Goal: Transaction & Acquisition: Purchase product/service

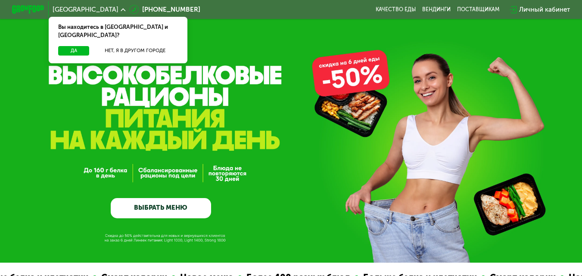
click at [158, 214] on link "ВЫБРАТЬ МЕНЮ" at bounding box center [161, 208] width 101 height 20
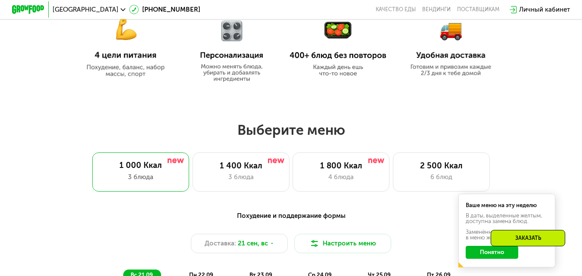
scroll to position [517, 0]
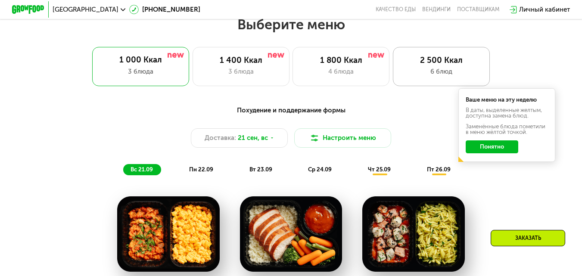
click at [433, 70] on div "2 500 Ккал 6 блюд" at bounding box center [441, 66] width 97 height 39
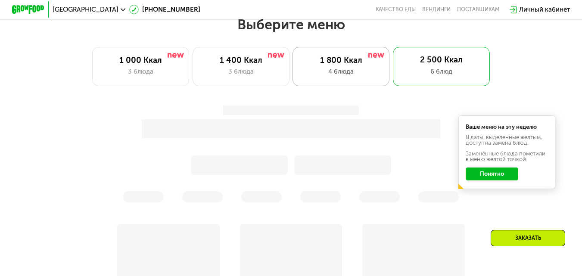
click at [358, 73] on div "4 блюда" at bounding box center [341, 72] width 80 height 10
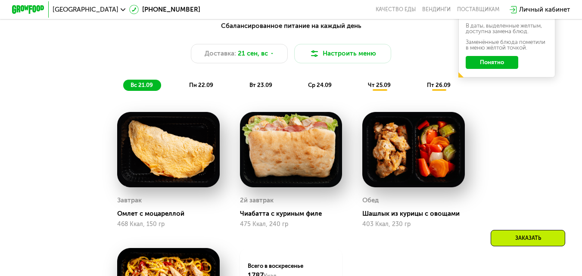
scroll to position [604, 0]
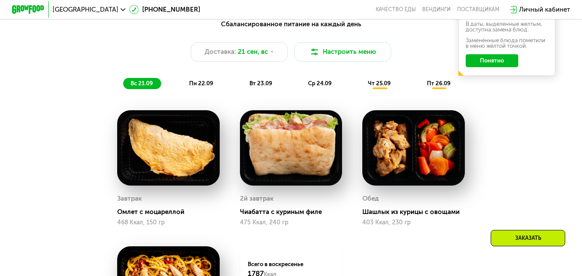
click at [486, 65] on button "Понятно" at bounding box center [491, 60] width 53 height 13
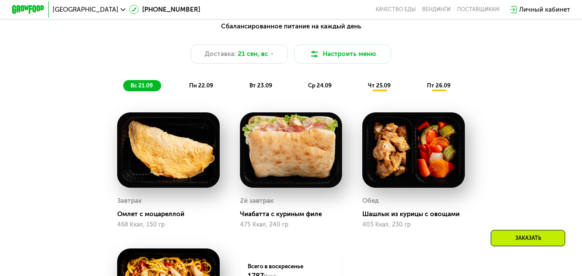
scroll to position [601, 0]
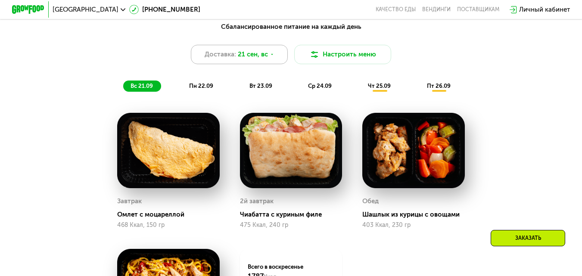
click at [227, 59] on span "Доставка:" at bounding box center [219, 55] width 31 height 10
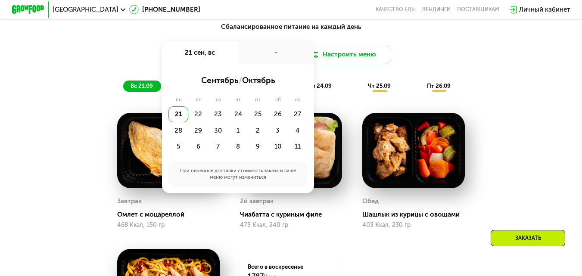
click at [227, 59] on div "21 сен, вс" at bounding box center [200, 52] width 76 height 23
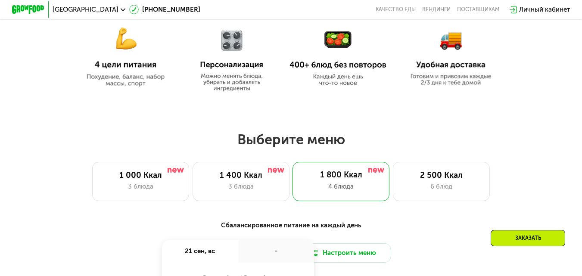
scroll to position [400, 0]
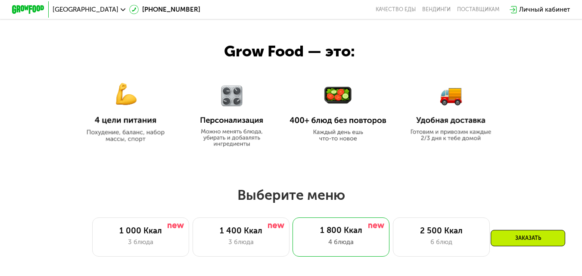
scroll to position [343, 0]
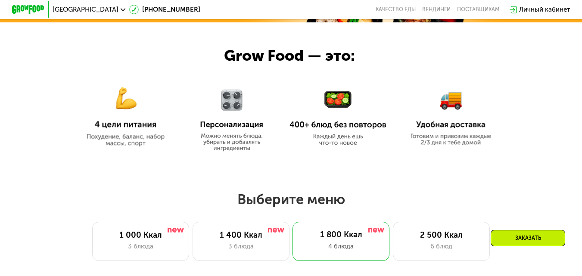
click at [345, 105] on img at bounding box center [337, 118] width 97 height 56
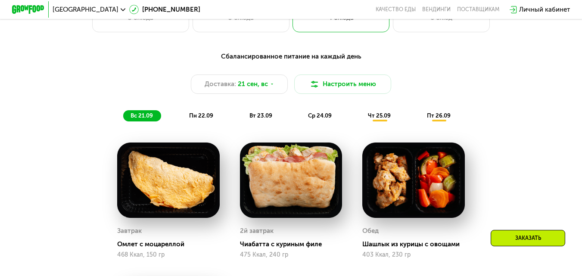
scroll to position [572, 0]
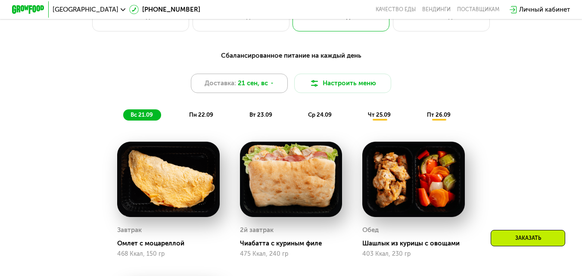
click at [233, 88] on span "Доставка:" at bounding box center [219, 83] width 31 height 10
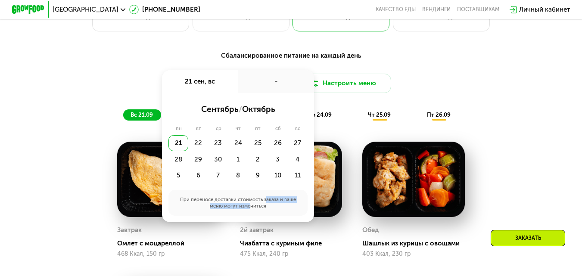
drag, startPoint x: 246, startPoint y: 213, endPoint x: 263, endPoint y: 208, distance: 18.0
click at [263, 208] on div "При переносе доставки стоимость заказа и ваше меню могут измениться" at bounding box center [237, 203] width 139 height 26
click at [265, 206] on div "При переносе доставки стоимость заказа и ваше меню могут измениться" at bounding box center [237, 203] width 139 height 26
click at [480, 72] on div "Сбалансированное питание на каждый день Доставка: [DATE] сен, вс - сентябрь / о…" at bounding box center [291, 86] width 478 height 70
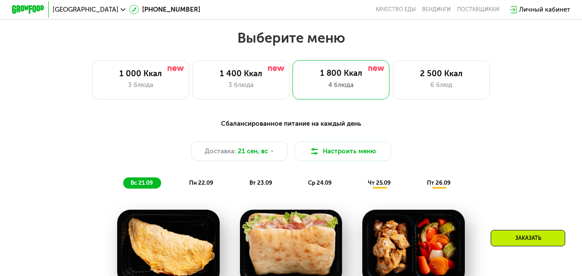
scroll to position [544, 0]
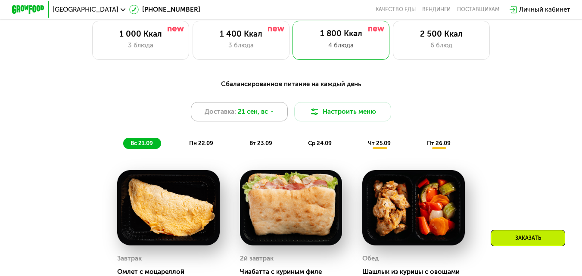
click at [254, 117] on span "21 сен, вс" at bounding box center [253, 112] width 30 height 10
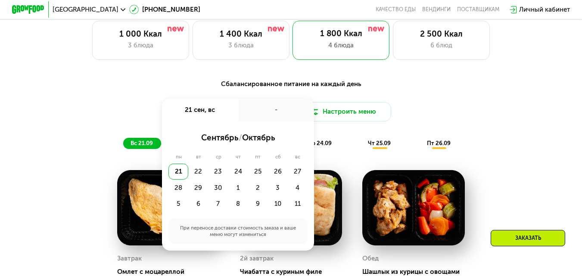
click at [241, 121] on div "-" at bounding box center [276, 110] width 76 height 23
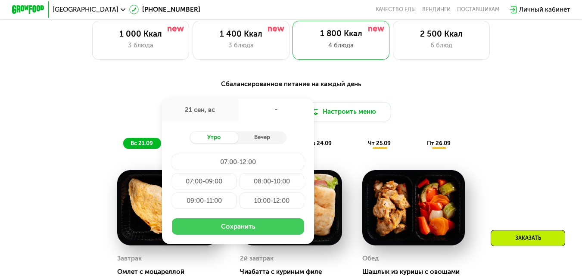
click at [242, 234] on button "Сохранить" at bounding box center [238, 226] width 133 height 16
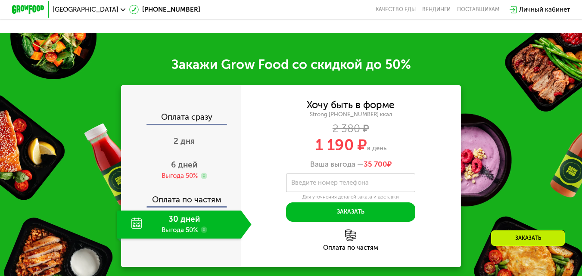
scroll to position [1003, 0]
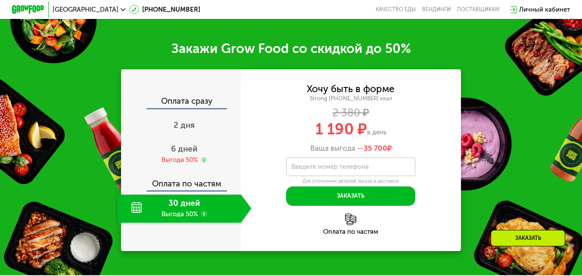
click at [180, 108] on div "Оплата сразу" at bounding box center [181, 102] width 119 height 10
drag, startPoint x: 410, startPoint y: 136, endPoint x: 345, endPoint y: 108, distance: 71.1
click at [345, 108] on div "Хочу быть в форме Strong [PHONE_NUMBER] ккал 2 380 ₽ 1 190 ₽ в день Ваша выгода…" at bounding box center [351, 119] width 220 height 68
click at [381, 94] on div "Хочу быть в форме" at bounding box center [351, 89] width 88 height 9
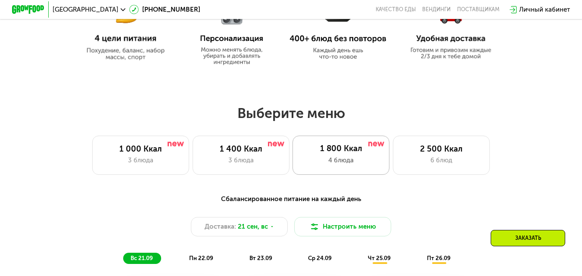
click at [424, 158] on div "2 500 Ккал 6 блюд" at bounding box center [441, 155] width 97 height 39
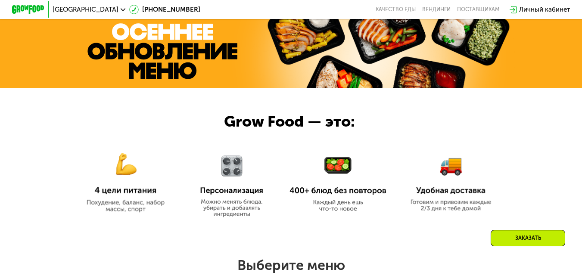
scroll to position [399, 0]
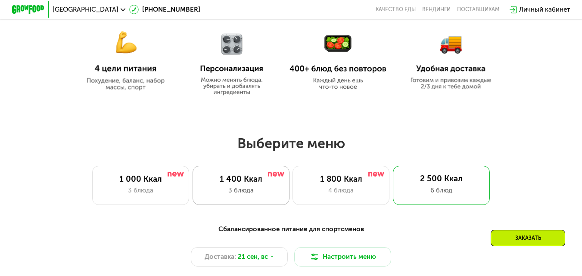
click at [239, 193] on div "3 блюда" at bounding box center [241, 191] width 80 height 10
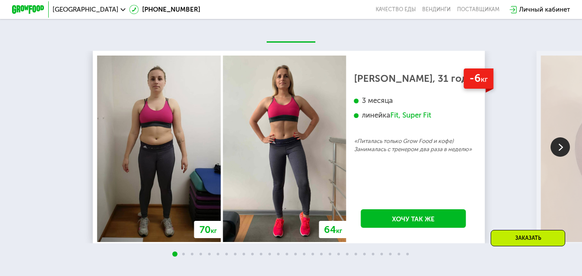
scroll to position [1490, 0]
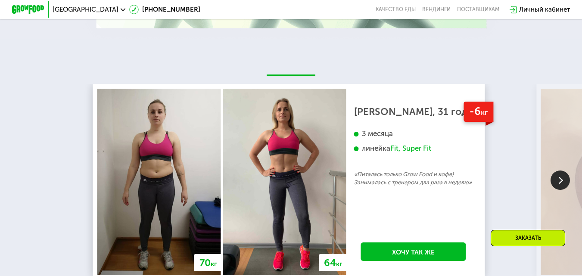
click at [555, 170] on img at bounding box center [559, 179] width 19 height 19
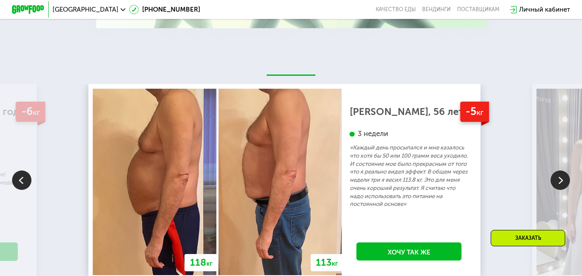
click at [561, 170] on img at bounding box center [559, 179] width 19 height 19
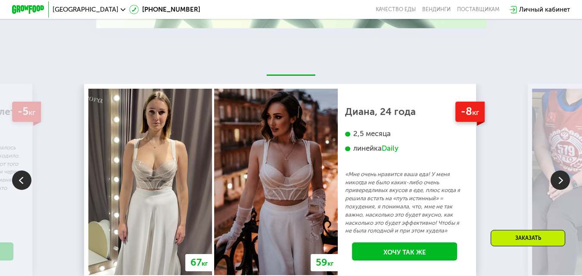
click at [561, 170] on img at bounding box center [559, 179] width 19 height 19
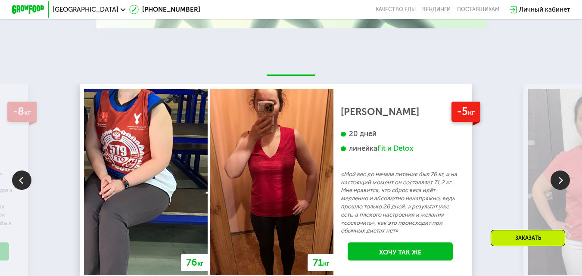
click at [15, 170] on img at bounding box center [21, 179] width 19 height 19
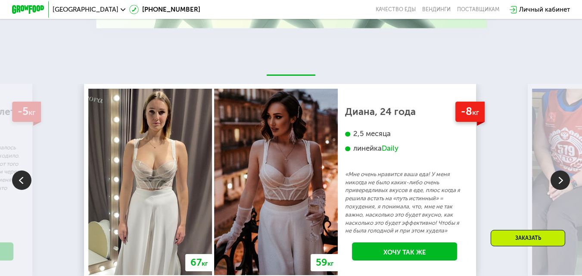
click at [560, 170] on img at bounding box center [559, 179] width 19 height 19
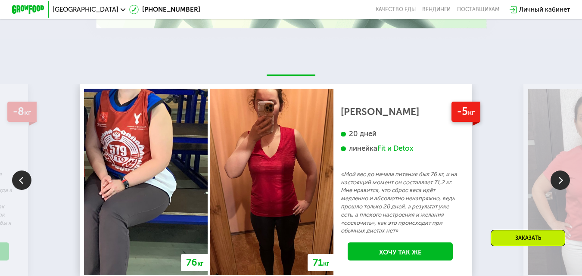
click at [560, 170] on img at bounding box center [559, 179] width 19 height 19
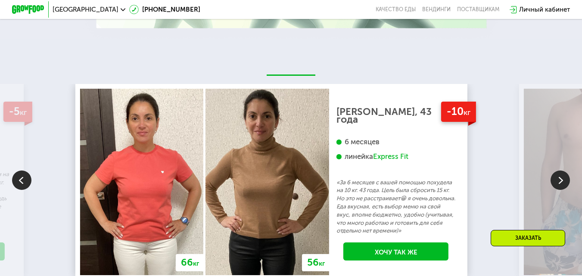
click at [560, 170] on img at bounding box center [559, 179] width 19 height 19
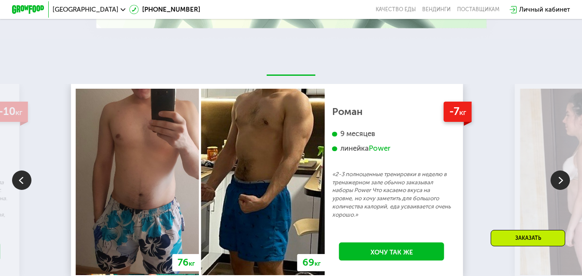
click at [560, 170] on img at bounding box center [559, 179] width 19 height 19
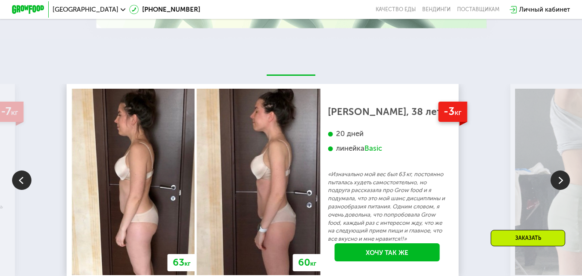
click at [560, 170] on img at bounding box center [559, 179] width 19 height 19
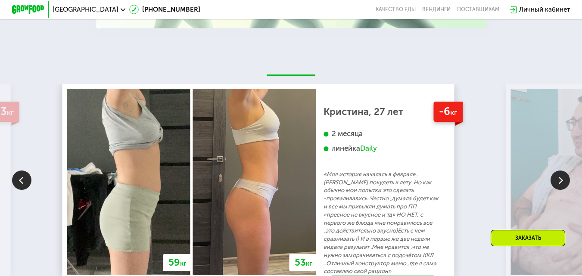
click at [560, 170] on img at bounding box center [559, 179] width 19 height 19
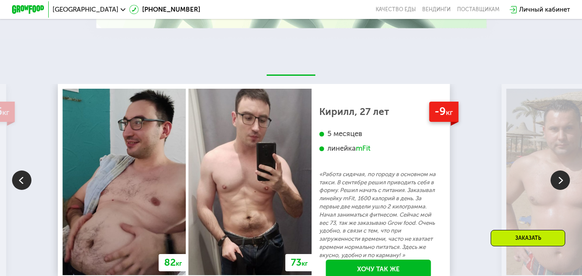
click at [560, 170] on img at bounding box center [559, 179] width 19 height 19
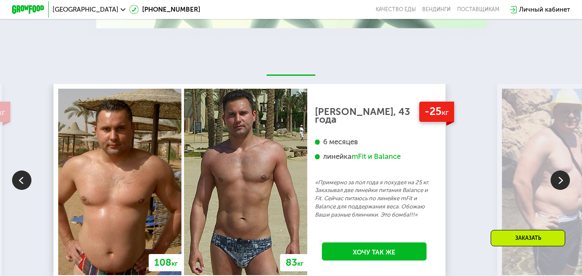
click at [560, 170] on img at bounding box center [559, 179] width 19 height 19
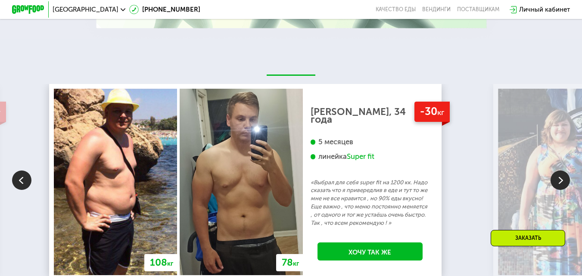
click at [561, 170] on img at bounding box center [559, 179] width 19 height 19
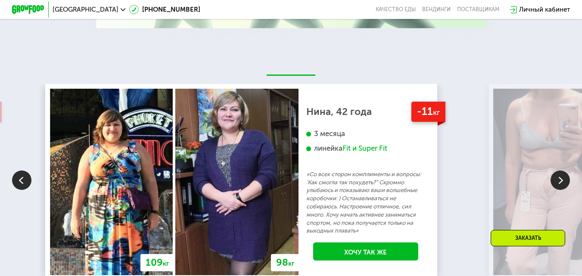
click at [560, 170] on img at bounding box center [559, 179] width 19 height 19
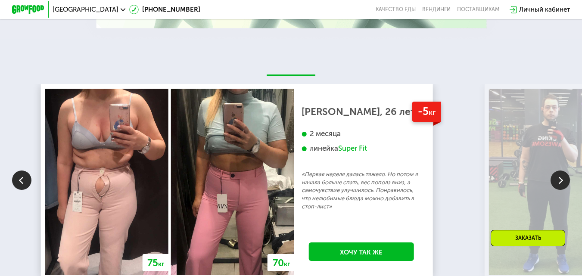
click at [560, 170] on img at bounding box center [559, 179] width 19 height 19
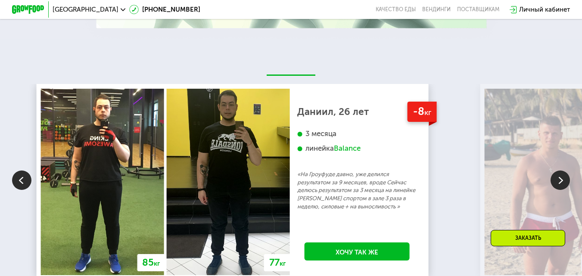
click at [559, 170] on img at bounding box center [559, 179] width 19 height 19
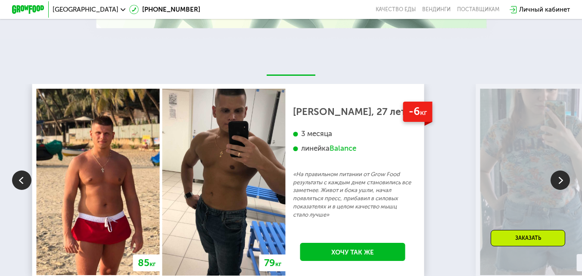
click at [559, 170] on img at bounding box center [559, 179] width 19 height 19
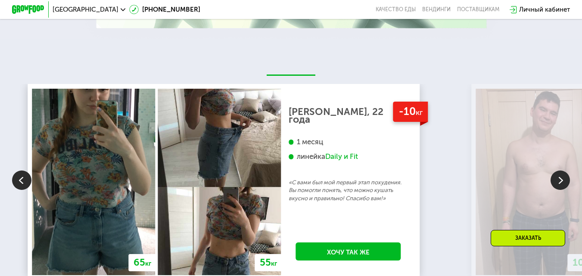
click at [559, 170] on img at bounding box center [559, 179] width 19 height 19
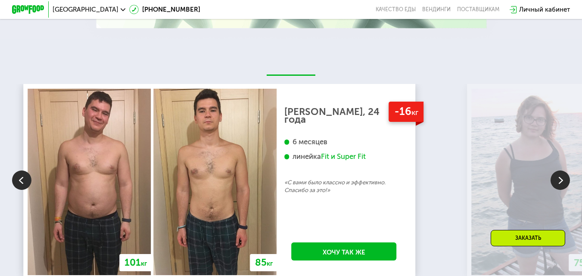
click at [14, 170] on img at bounding box center [21, 179] width 19 height 19
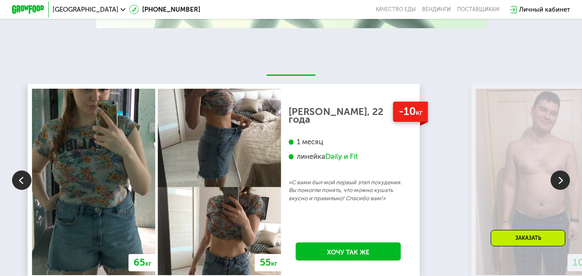
click at [562, 170] on img at bounding box center [559, 179] width 19 height 19
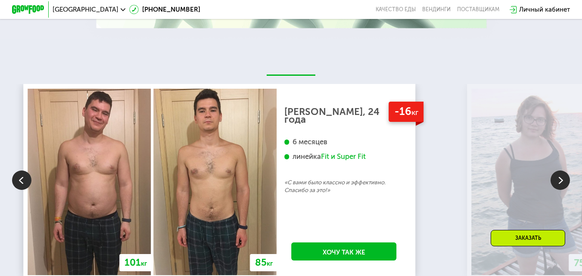
click at [562, 170] on img at bounding box center [559, 179] width 19 height 19
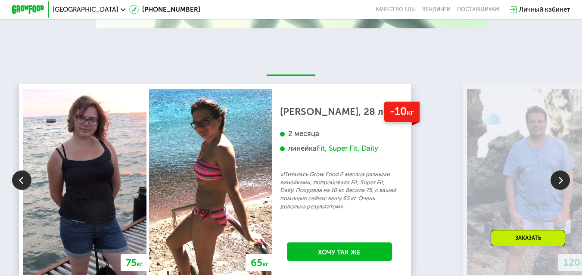
click at [558, 170] on img at bounding box center [559, 179] width 19 height 19
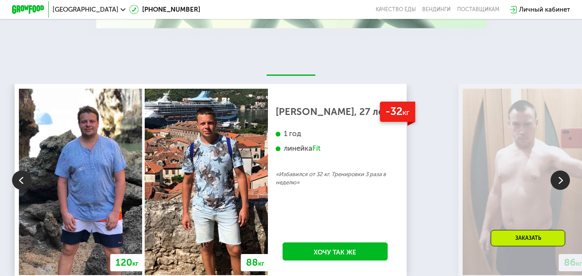
click at [558, 170] on img at bounding box center [559, 179] width 19 height 19
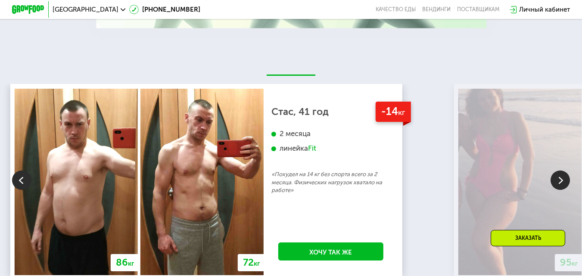
click at [558, 170] on img at bounding box center [559, 179] width 19 height 19
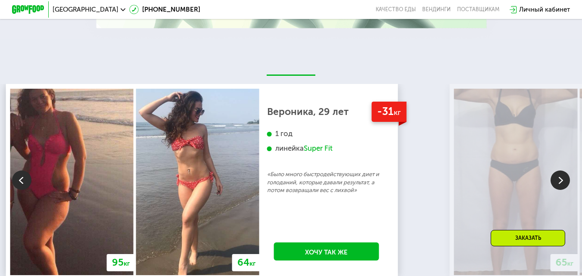
click at [386, 170] on p "«Было много быстродействующих диет и голоданий, которые давали результат, а пот…" at bounding box center [326, 182] width 119 height 24
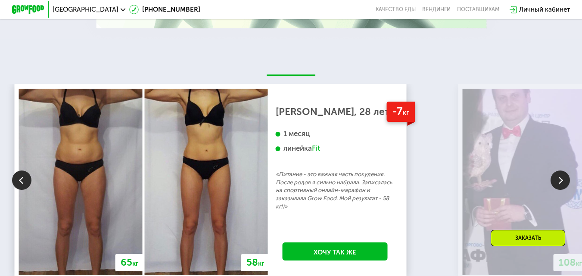
click at [268, 124] on img at bounding box center [206, 182] width 123 height 187
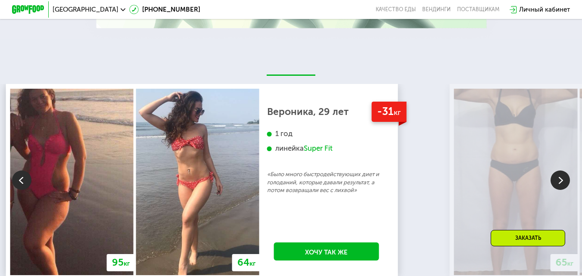
click at [558, 170] on img at bounding box center [559, 179] width 19 height 19
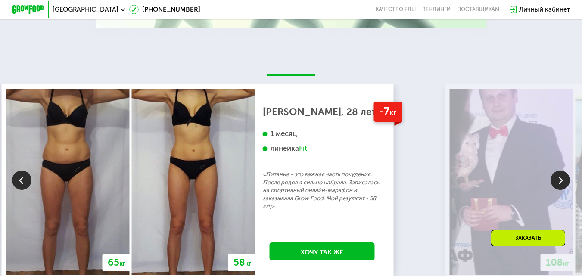
click at [558, 170] on img at bounding box center [559, 179] width 19 height 19
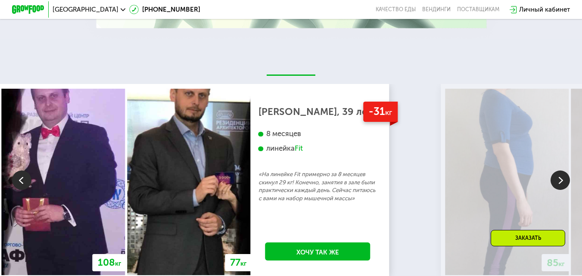
click at [18, 170] on img at bounding box center [21, 179] width 19 height 19
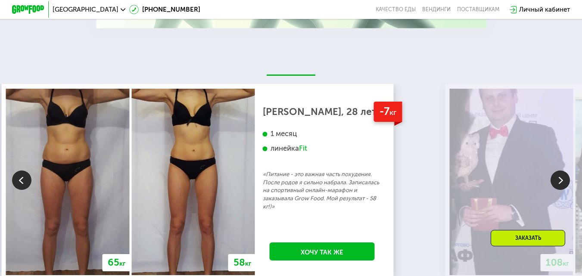
click at [558, 170] on img at bounding box center [559, 179] width 19 height 19
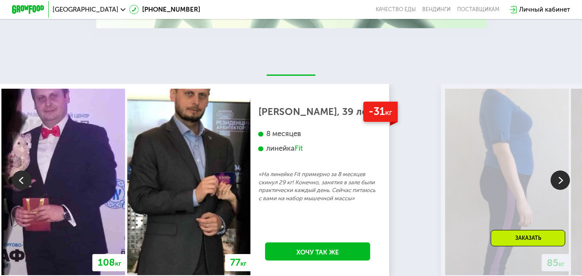
click at [20, 170] on img at bounding box center [21, 179] width 19 height 19
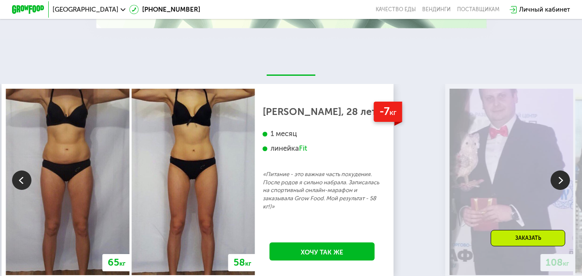
click at [560, 170] on img at bounding box center [559, 179] width 19 height 19
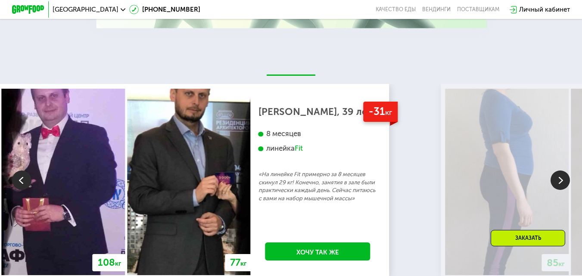
click at [560, 170] on img at bounding box center [559, 179] width 19 height 19
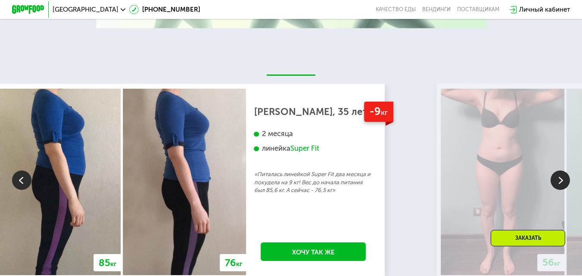
click at [560, 170] on img at bounding box center [559, 179] width 19 height 19
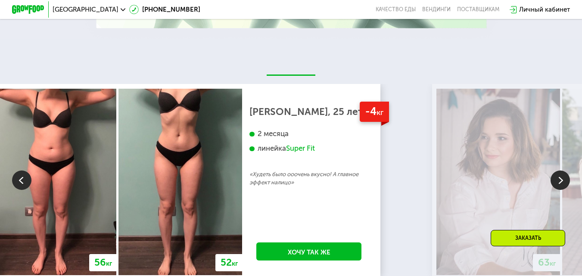
click at [560, 170] on img at bounding box center [559, 179] width 19 height 19
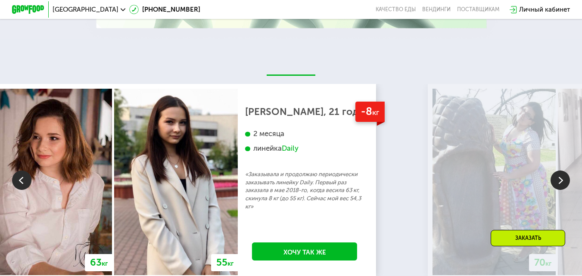
click at [21, 170] on img at bounding box center [21, 179] width 19 height 19
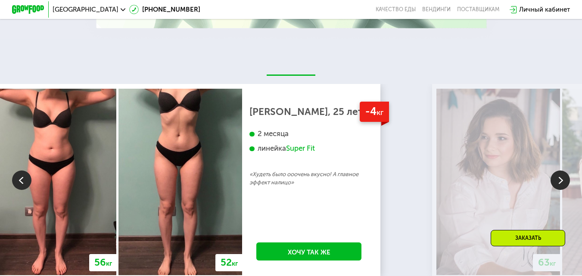
click at [559, 170] on img at bounding box center [559, 179] width 19 height 19
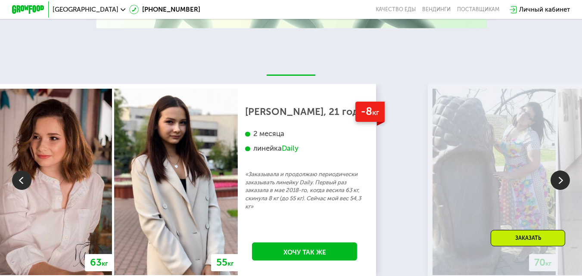
click at [559, 170] on img at bounding box center [559, 179] width 19 height 19
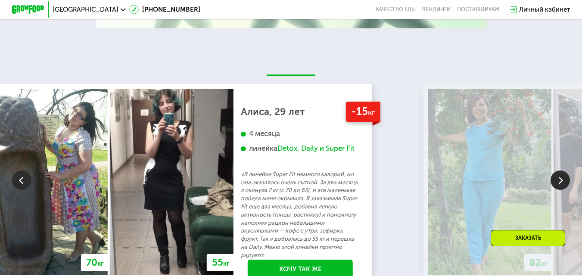
click at [559, 170] on img at bounding box center [559, 179] width 19 height 19
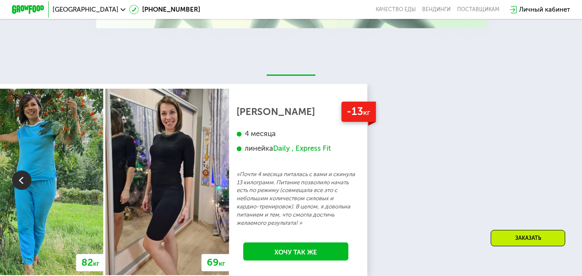
click at [559, 126] on div "70 кг 64 кг -6 кг [PERSON_NAME], 31 год 3 месяца линейка Fit, Super Fit «Питала…" at bounding box center [291, 180] width 582 height 192
click at [580, 88] on div "70 кг 64 кг -6 кг [PERSON_NAME], 31 год 3 месяца линейка Fit, Super Fit «Питала…" at bounding box center [291, 180] width 582 height 192
click at [538, 84] on div "70 кг 64 кг -6 кг [PERSON_NAME], 31 год 3 месяца линейка Fit, Super Fit «Питала…" at bounding box center [291, 180] width 582 height 192
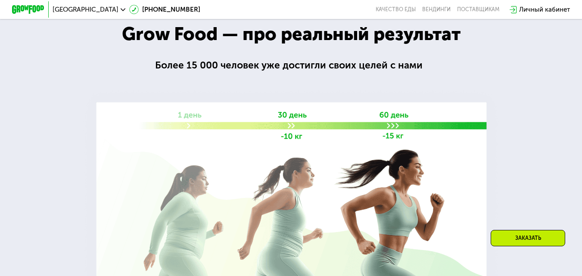
scroll to position [1216, 0]
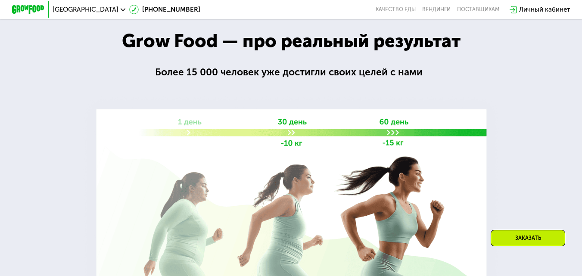
click at [491, 166] on img at bounding box center [291, 205] width 422 height 225
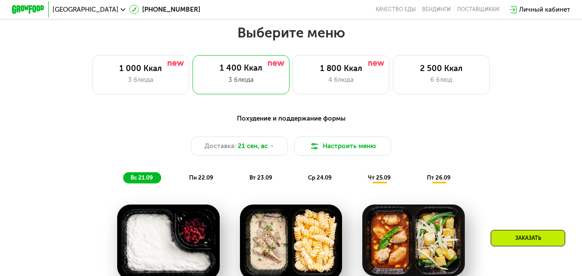
scroll to position [495, 0]
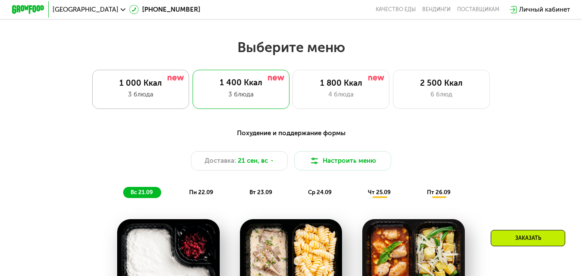
click at [113, 88] on div "1 000 Ккал" at bounding box center [141, 83] width 80 height 10
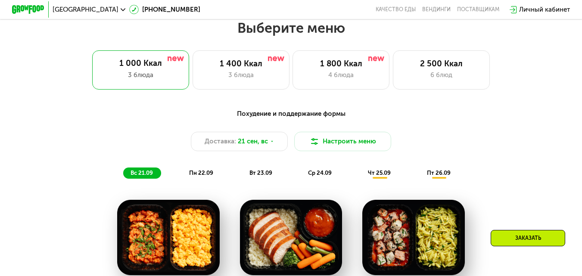
scroll to position [509, 0]
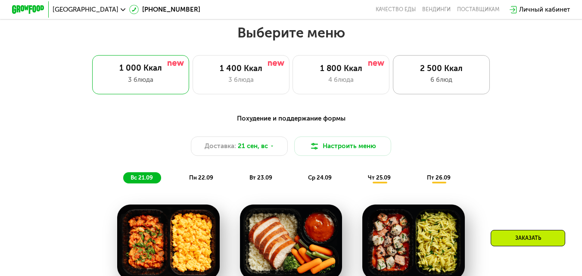
click at [445, 74] on div "2 500 Ккал" at bounding box center [441, 69] width 80 height 10
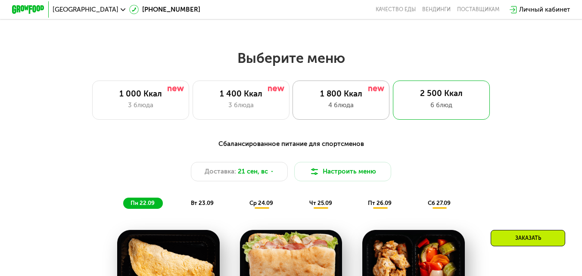
scroll to position [479, 0]
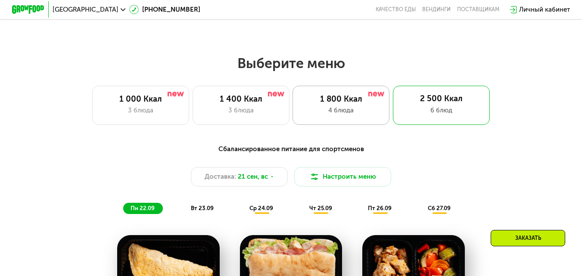
click at [314, 103] on div "1 800 Ккал" at bounding box center [341, 99] width 80 height 10
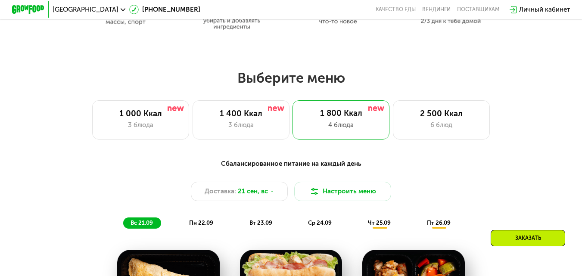
scroll to position [440, 0]
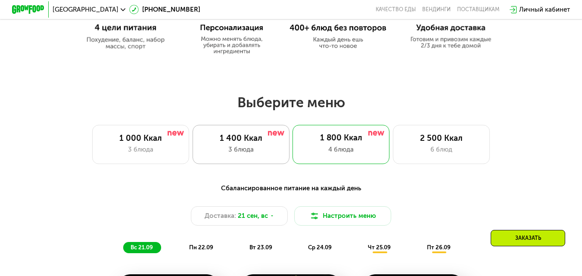
click at [254, 143] on div "1 400 Ккал" at bounding box center [241, 138] width 80 height 10
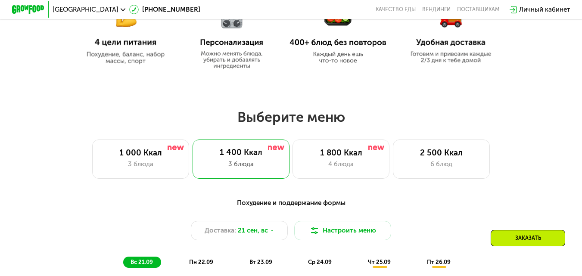
scroll to position [415, 0]
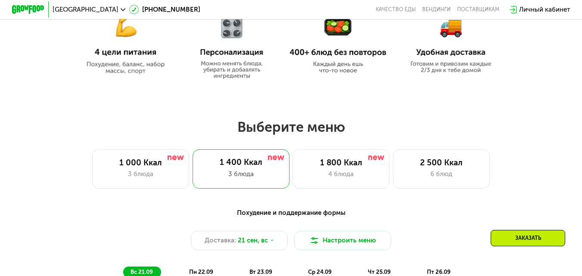
click at [157, 179] on div "3 блюда" at bounding box center [141, 174] width 80 height 10
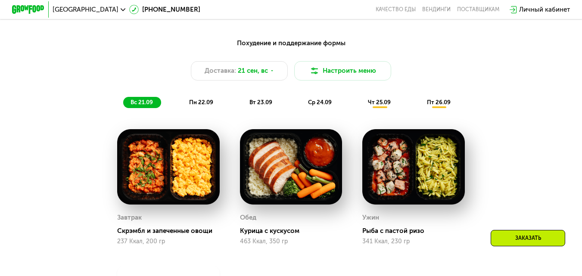
scroll to position [657, 0]
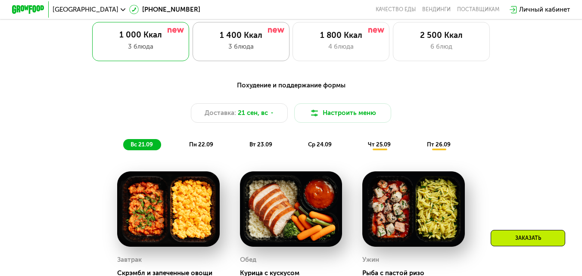
click at [251, 44] on div "1 400 Ккал 3 блюда" at bounding box center [240, 41] width 97 height 39
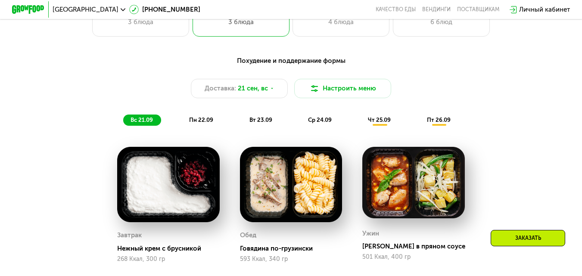
scroll to position [542, 0]
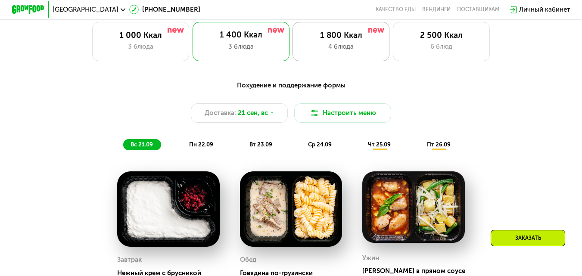
click at [316, 45] on div "4 блюда" at bounding box center [341, 47] width 80 height 10
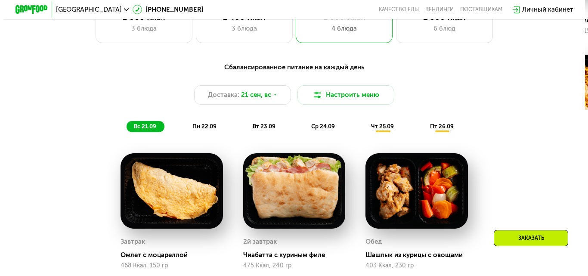
scroll to position [554, 0]
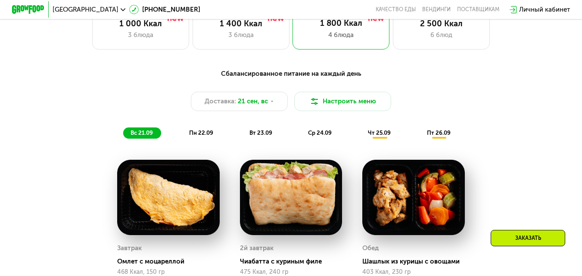
drag, startPoint x: 420, startPoint y: 78, endPoint x: 390, endPoint y: 67, distance: 31.5
click at [390, 67] on div "Сбалансированное питание на каждый день Доставка: [DATE] Настроить меню вс 21.0…" at bounding box center [291, 261] width 582 height 408
click at [376, 101] on button "Настроить меню" at bounding box center [342, 101] width 97 height 19
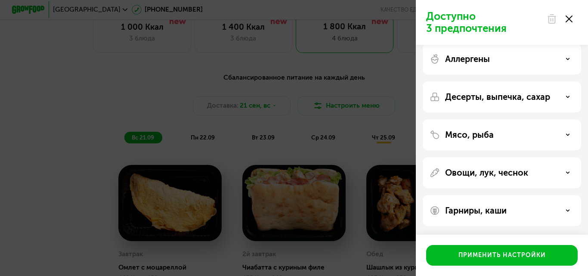
scroll to position [0, 0]
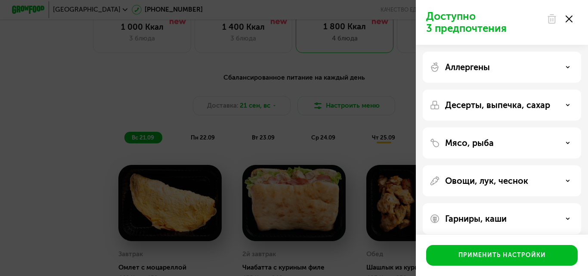
click at [462, 71] on p "Аллергены" at bounding box center [467, 67] width 45 height 10
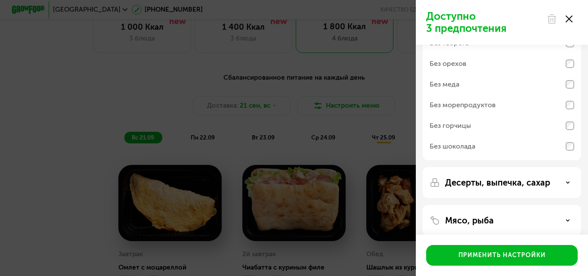
scroll to position [57, 0]
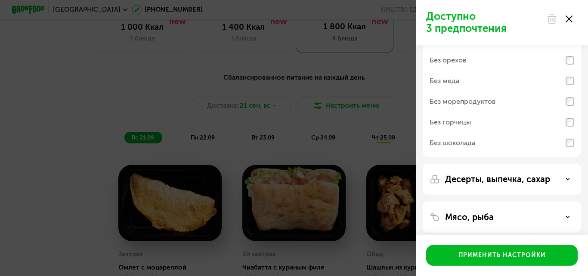
click at [471, 101] on div "Без морепродуктов" at bounding box center [463, 101] width 66 height 10
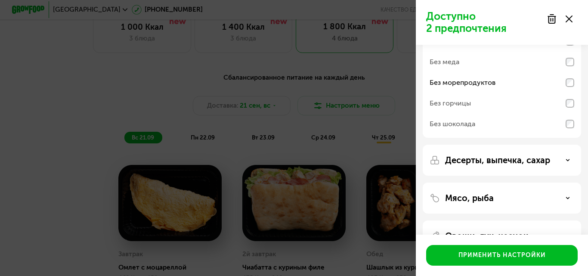
scroll to position [115, 0]
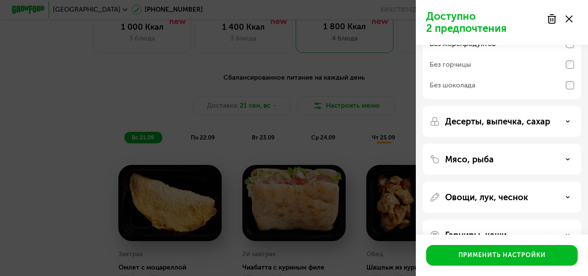
click at [499, 124] on p "Десерты, выпечка, сахар" at bounding box center [497, 121] width 105 height 10
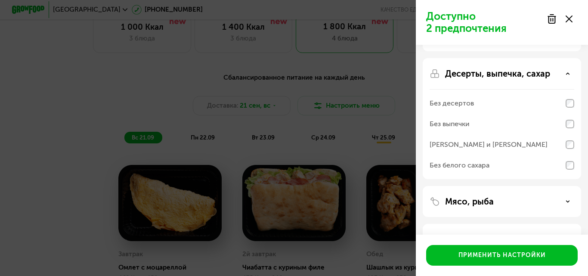
scroll to position [172, 0]
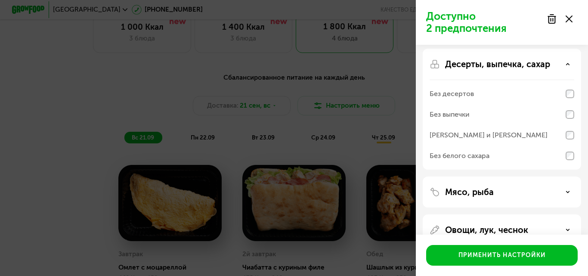
click at [510, 67] on p "Десерты, выпечка, сахар" at bounding box center [497, 64] width 105 height 10
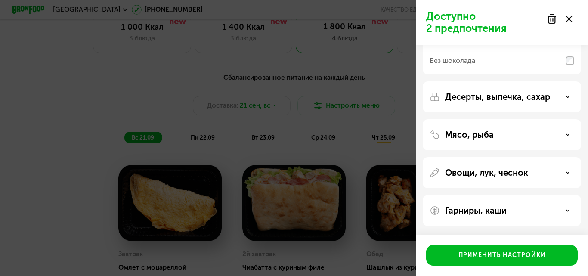
click at [472, 135] on p "Мясо, рыба" at bounding box center [469, 135] width 49 height 10
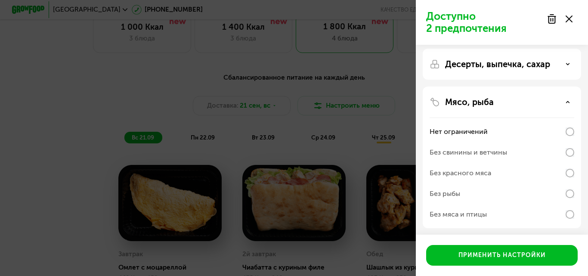
scroll to position [201, 0]
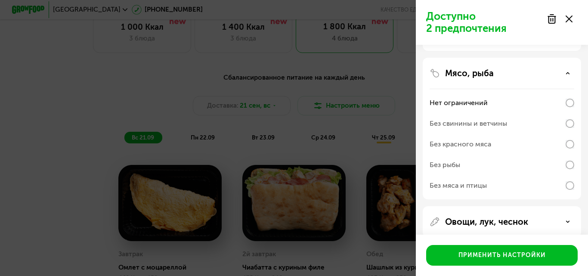
click at [473, 143] on div "Без красного мяса" at bounding box center [461, 144] width 62 height 10
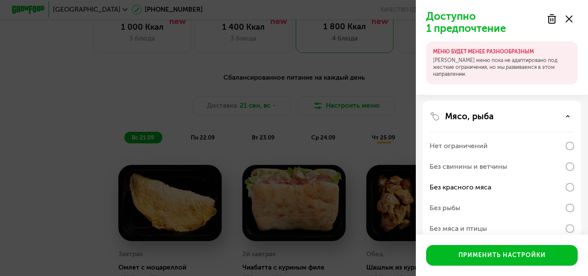
scroll to position [229, 0]
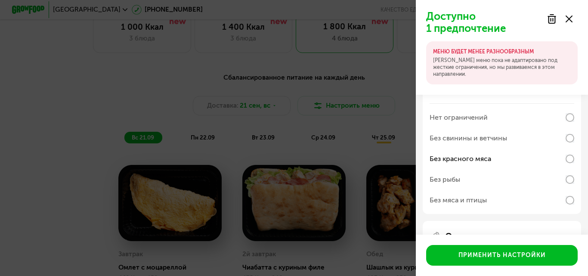
click at [467, 180] on div "Без рыбы" at bounding box center [502, 179] width 145 height 21
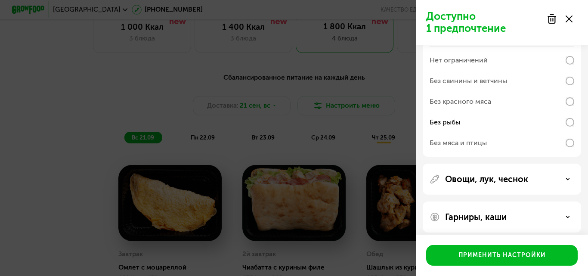
scroll to position [250, 0]
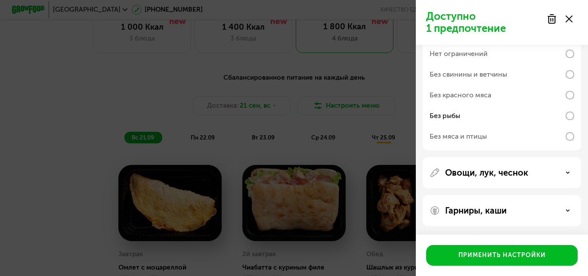
click at [478, 176] on p "Овощи, лук, чеснок" at bounding box center [486, 172] width 83 height 10
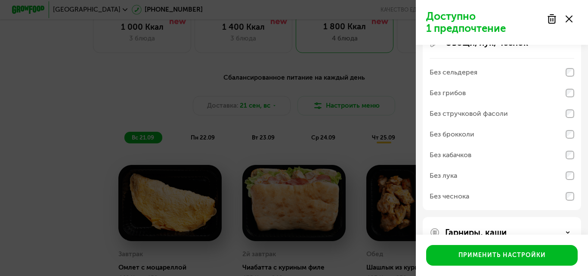
scroll to position [402, 0]
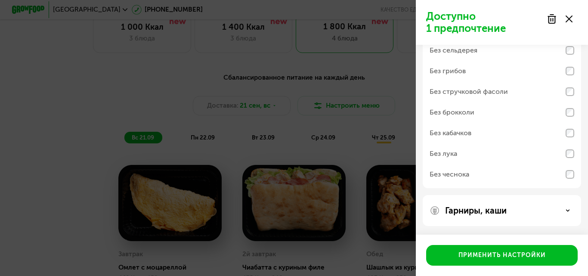
click at [479, 205] on div "Гарниры, каши" at bounding box center [502, 210] width 158 height 31
click at [468, 214] on p "Гарниры, каши" at bounding box center [476, 210] width 62 height 10
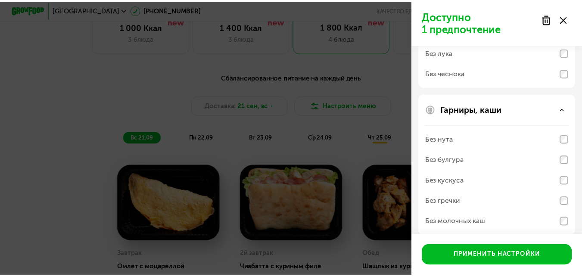
scroll to position [513, 0]
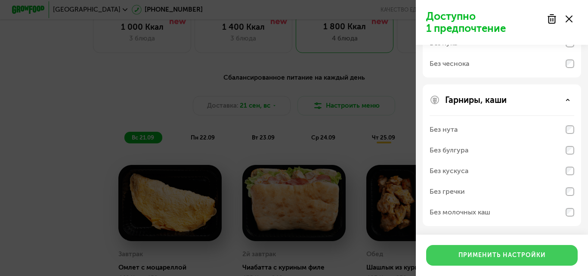
click at [477, 259] on div "Применить настройки" at bounding box center [501, 255] width 87 height 9
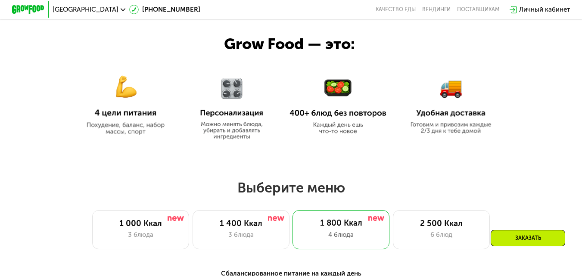
scroll to position [353, 0]
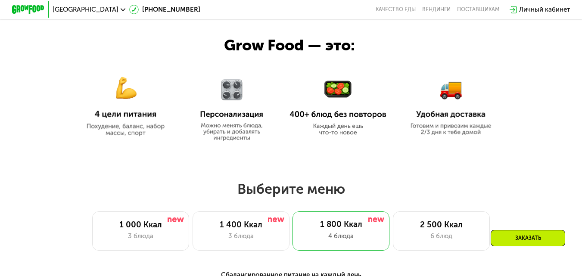
click at [338, 101] on img at bounding box center [337, 108] width 97 height 56
click at [331, 127] on img at bounding box center [337, 108] width 97 height 56
click at [403, 9] on link "Качество еды" at bounding box center [395, 9] width 40 height 6
